Goal: Check status

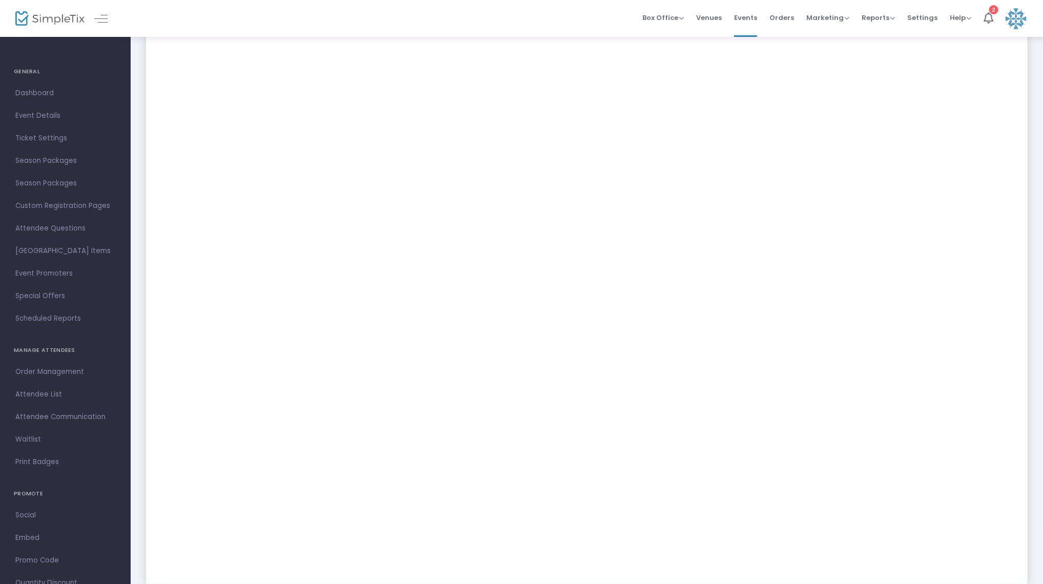
scroll to position [273, 0]
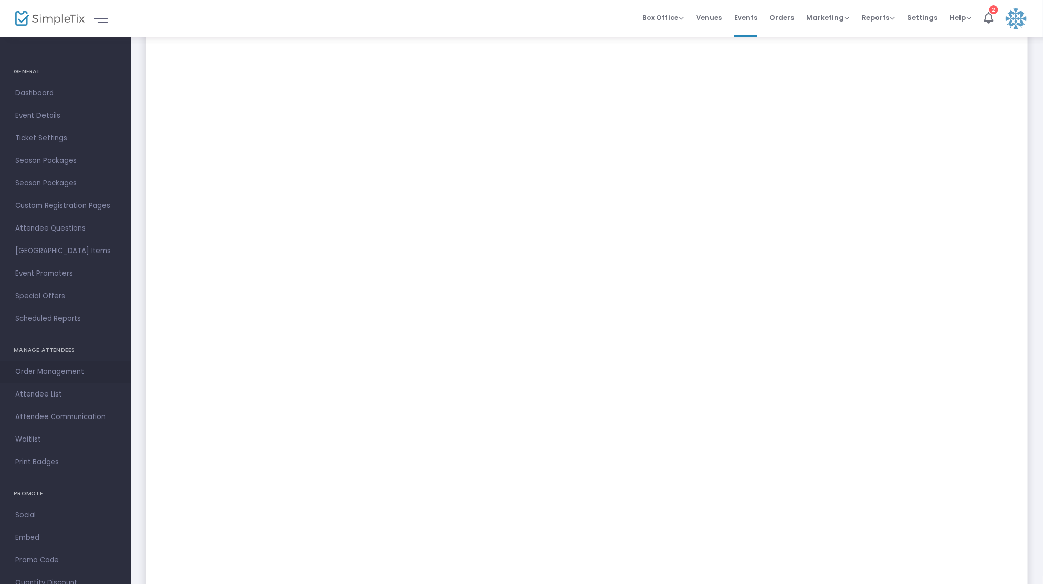
click at [58, 368] on span "Order Management" at bounding box center [65, 371] width 100 height 13
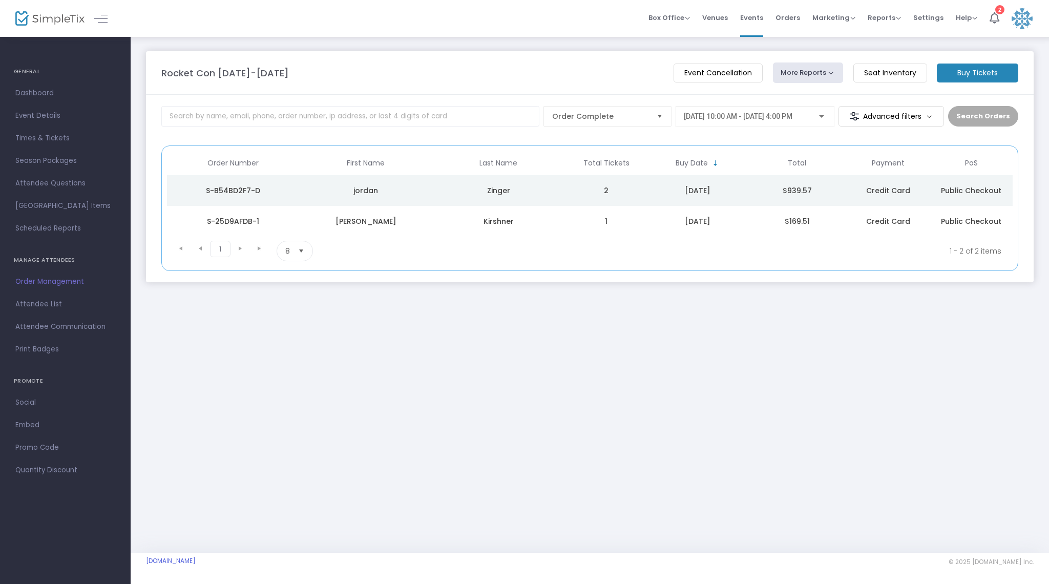
click at [512, 221] on div "Kirshner" at bounding box center [499, 221] width 128 height 10
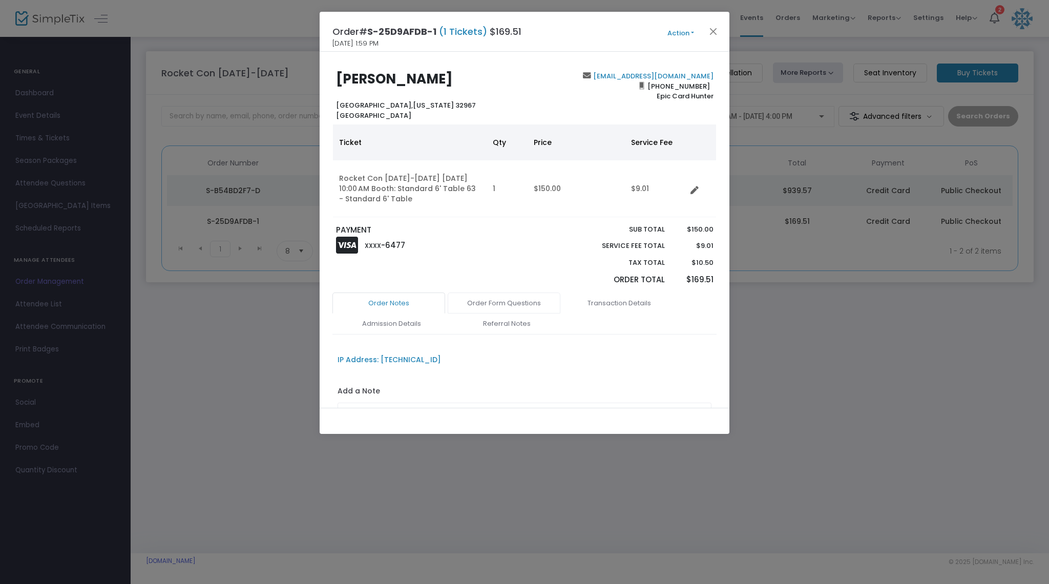
click at [513, 308] on link "Order Form Questions" at bounding box center [504, 303] width 113 height 22
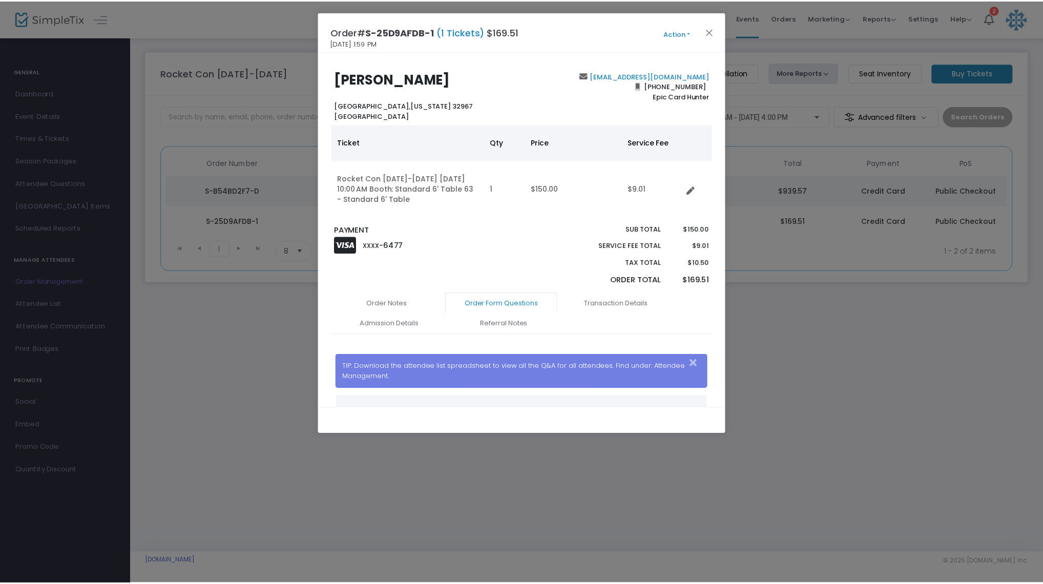
scroll to position [120, 0]
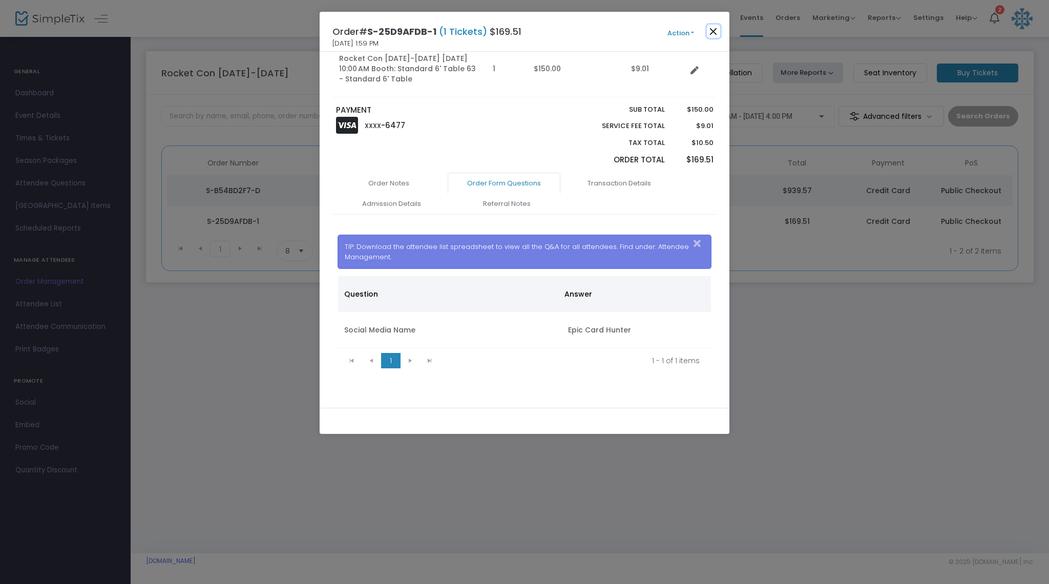
click at [717, 30] on button "Close" at bounding box center [713, 31] width 13 height 13
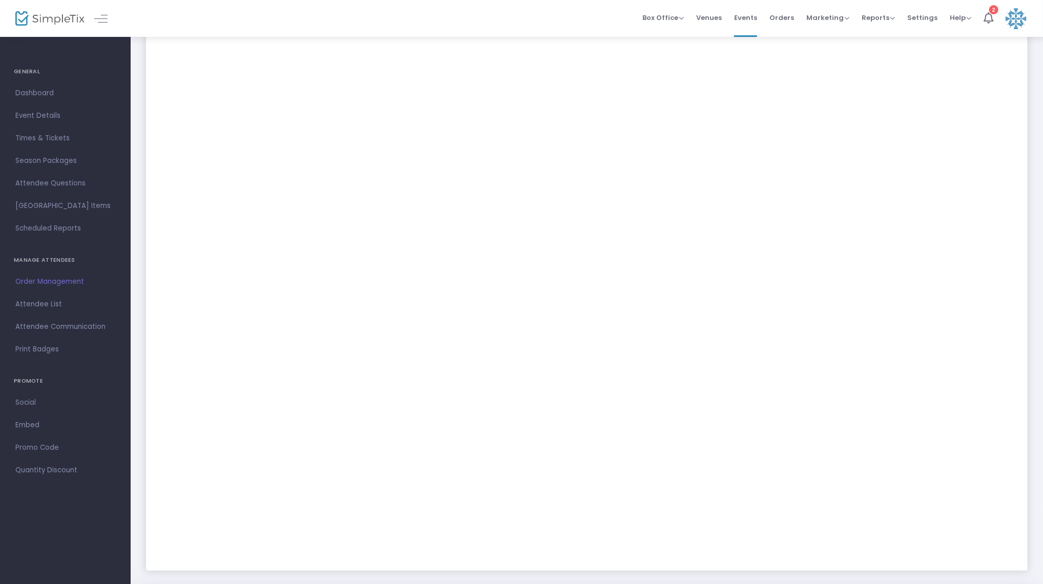
scroll to position [273, 0]
